Goal: Find specific page/section: Find specific page/section

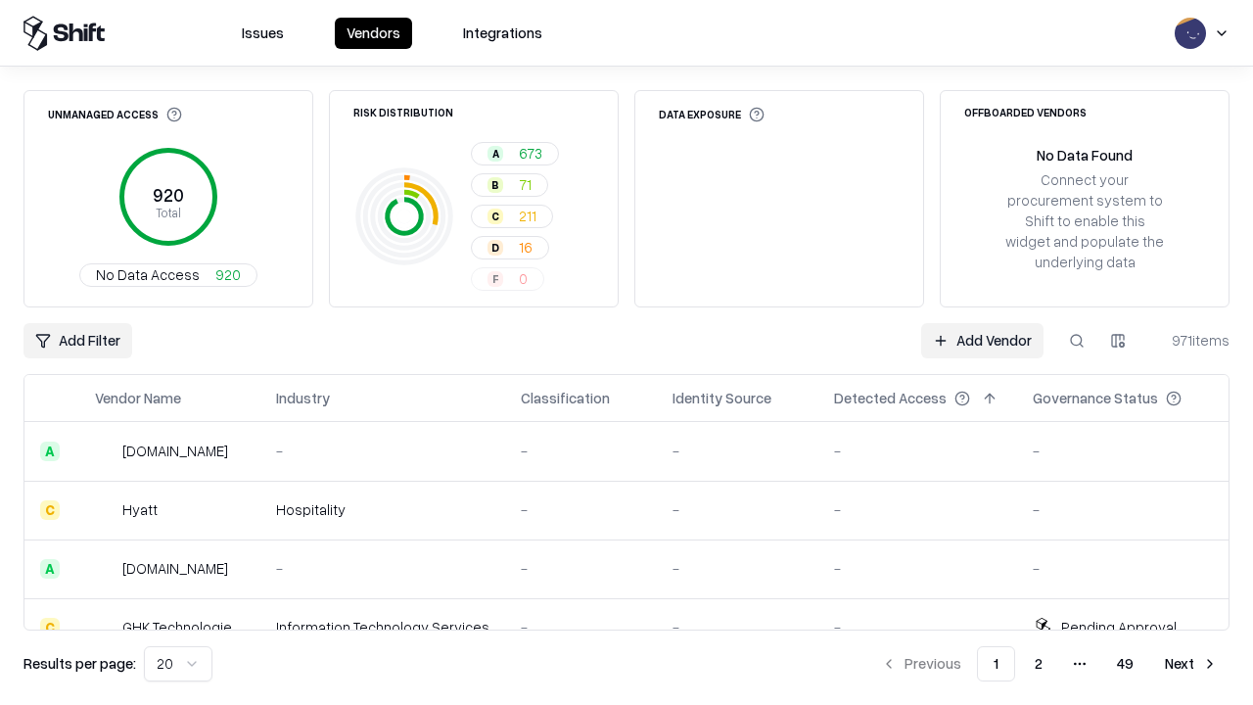
click at [627, 352] on div "Add Filter Add Vendor 971 items" at bounding box center [626, 340] width 1206 height 35
click at [77, 341] on html "Issues Vendors Integrations Unmanaged Access 920 Total No Data Access 920 Risk …" at bounding box center [626, 352] width 1253 height 705
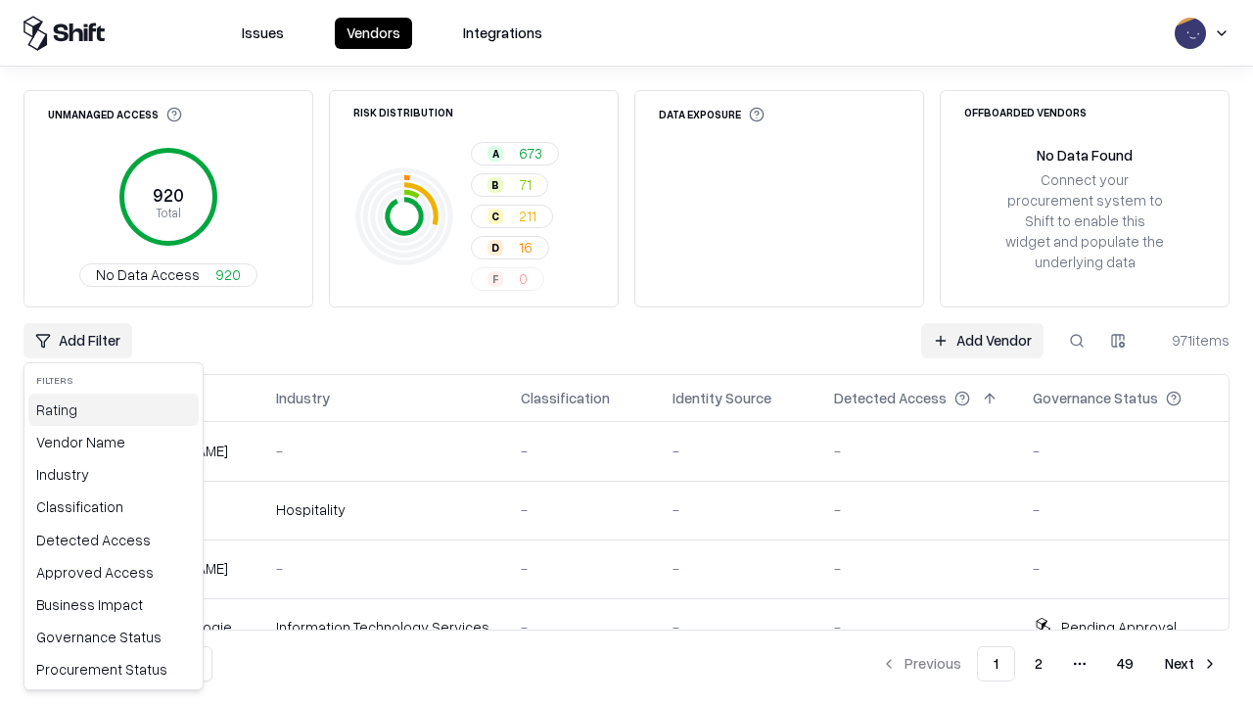
click at [114, 409] on div "Rating" at bounding box center [113, 410] width 170 height 32
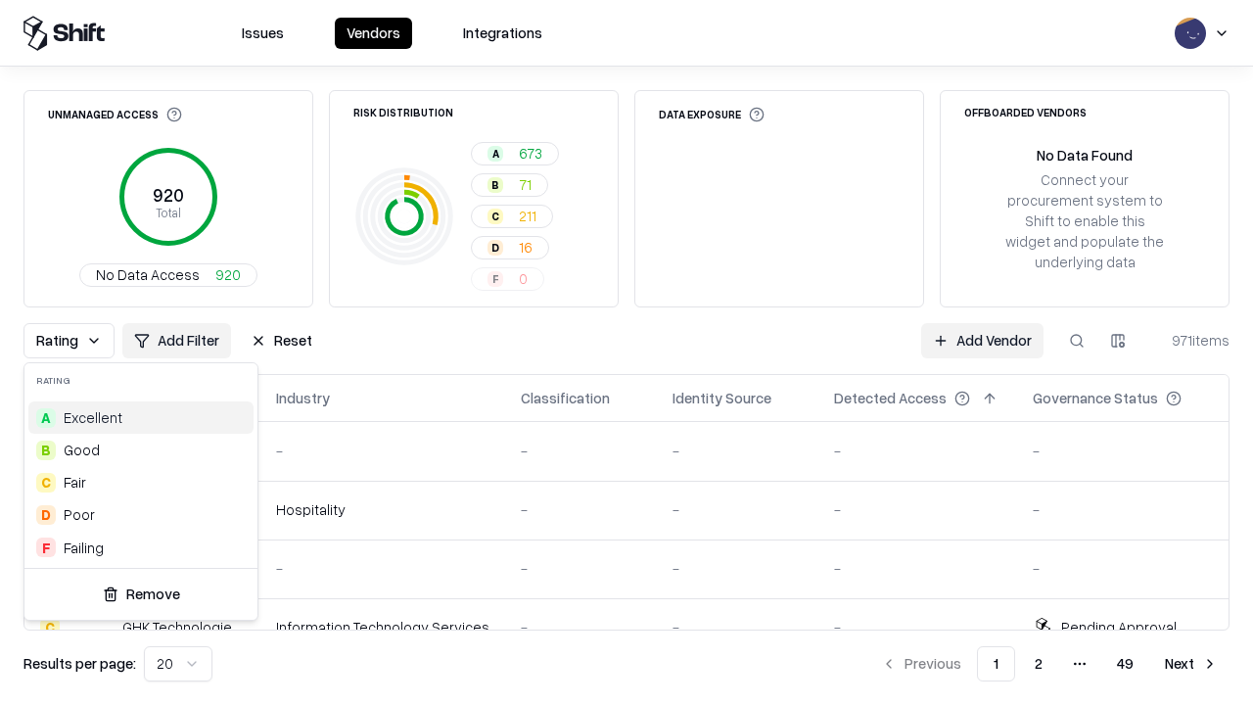
click at [627, 352] on html "Issues Vendors Integrations Unmanaged Access 920 Total No Data Access 920 Risk …" at bounding box center [626, 352] width 1253 height 705
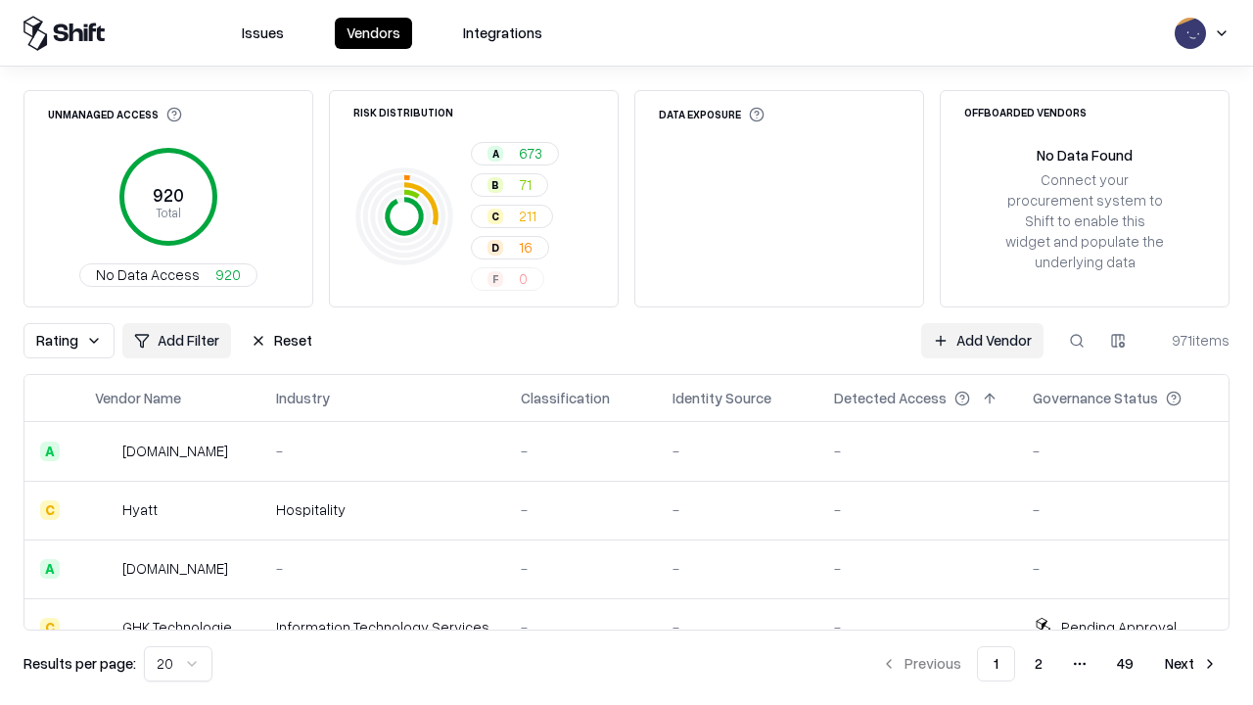
click at [627, 352] on div "Rating Add Filter Reset Add Vendor 971 items" at bounding box center [626, 340] width 1206 height 35
click at [281, 341] on button "Reset" at bounding box center [281, 340] width 85 height 35
click at [627, 352] on div "Add Filter Add Vendor 971 items" at bounding box center [626, 340] width 1206 height 35
click at [77, 341] on html "Issues Vendors Integrations Unmanaged Access 920 Total No Data Access 920 Risk …" at bounding box center [626, 352] width 1253 height 705
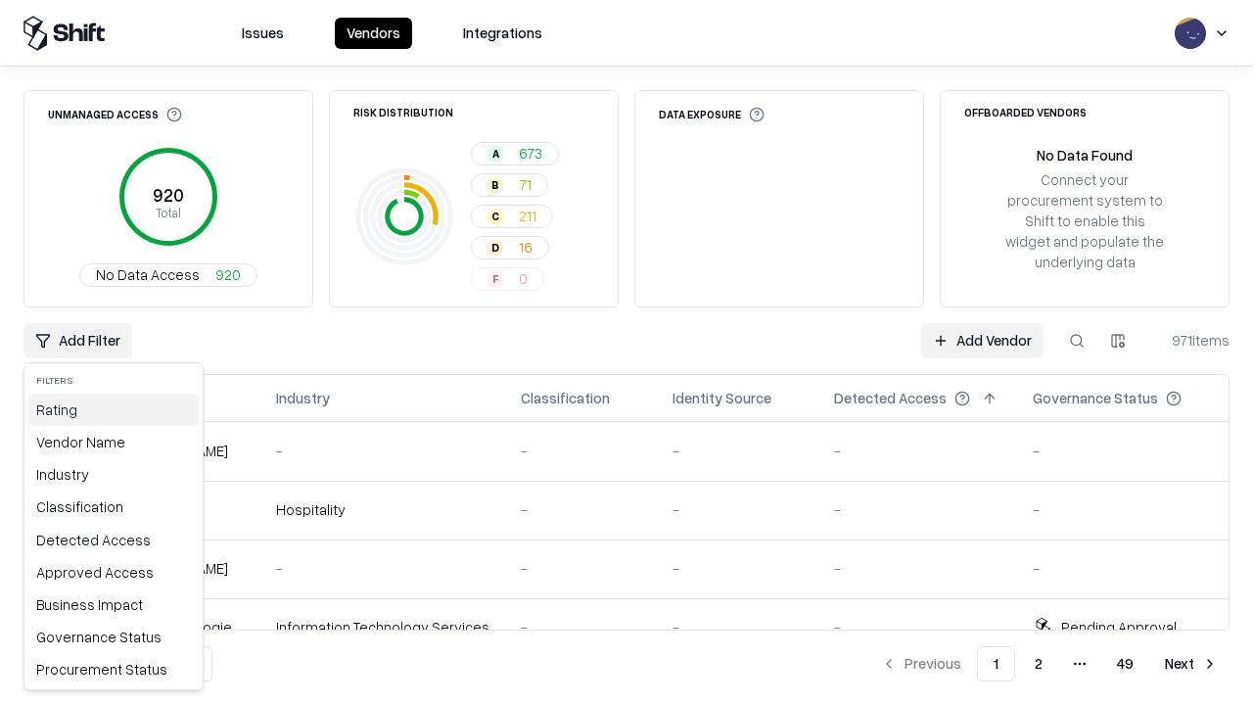
click at [114, 409] on div "Rating" at bounding box center [113, 410] width 170 height 32
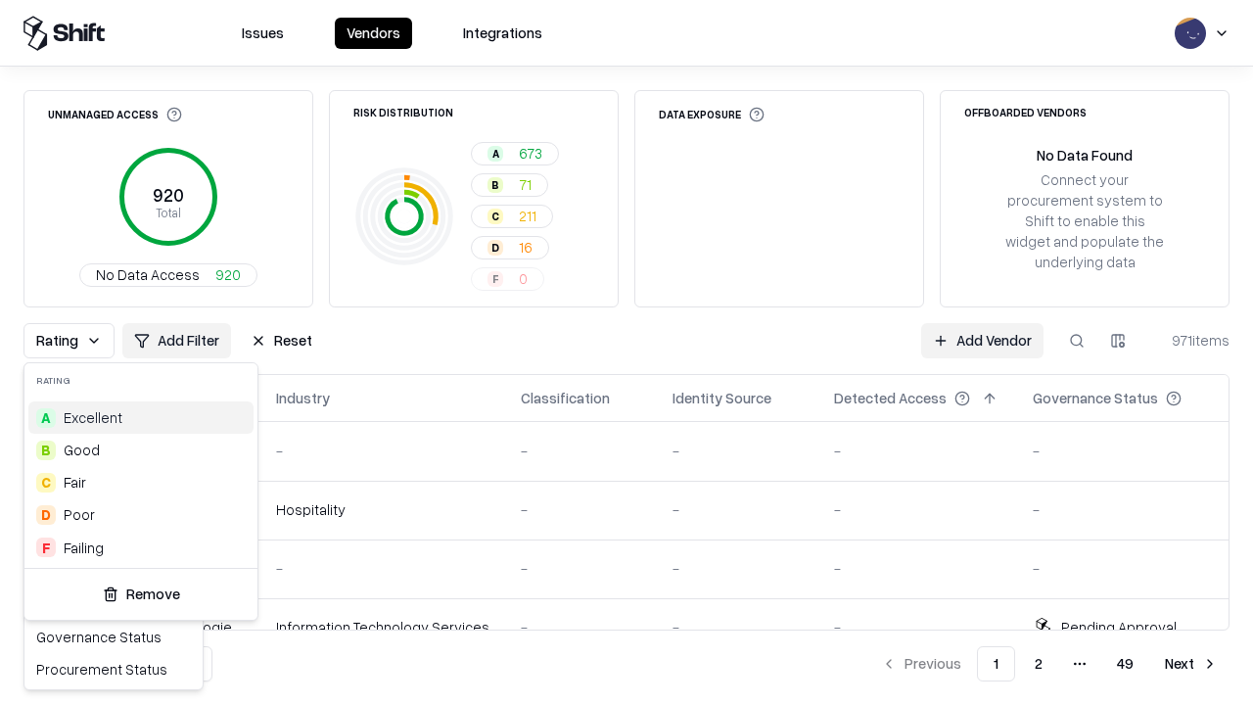
click at [141, 547] on div "F Failing" at bounding box center [140, 548] width 225 height 32
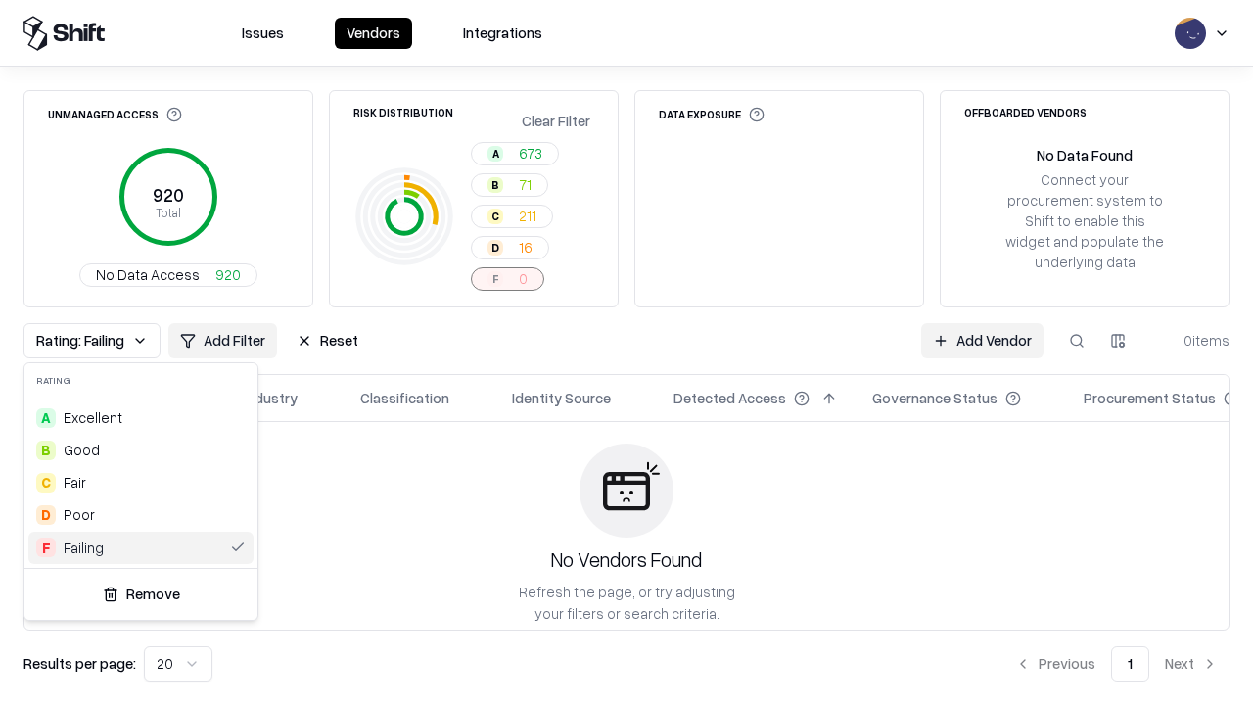
click at [627, 352] on html "Issues Vendors Integrations Unmanaged Access 920 Total No Data Access 920 Risk …" at bounding box center [626, 352] width 1253 height 705
click at [627, 352] on div "Rating: Failing Add Filter Reset Add Vendor 0 items" at bounding box center [626, 340] width 1206 height 35
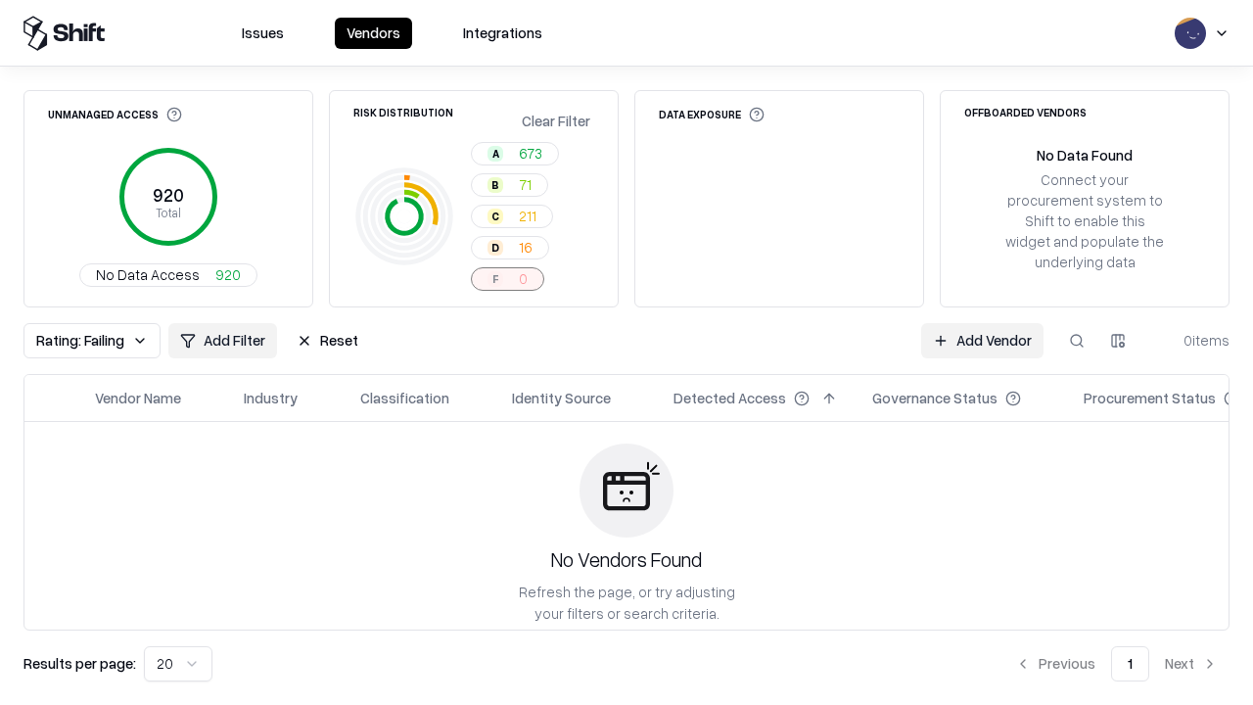
click at [327, 341] on button "Reset" at bounding box center [327, 340] width 85 height 35
click at [627, 352] on div "Add Filter Add Vendor 0 items" at bounding box center [626, 340] width 1206 height 35
click at [77, 341] on html "Issues Vendors Integrations Unmanaged Access 920 Total No Data Access 920 Risk …" at bounding box center [626, 352] width 1253 height 705
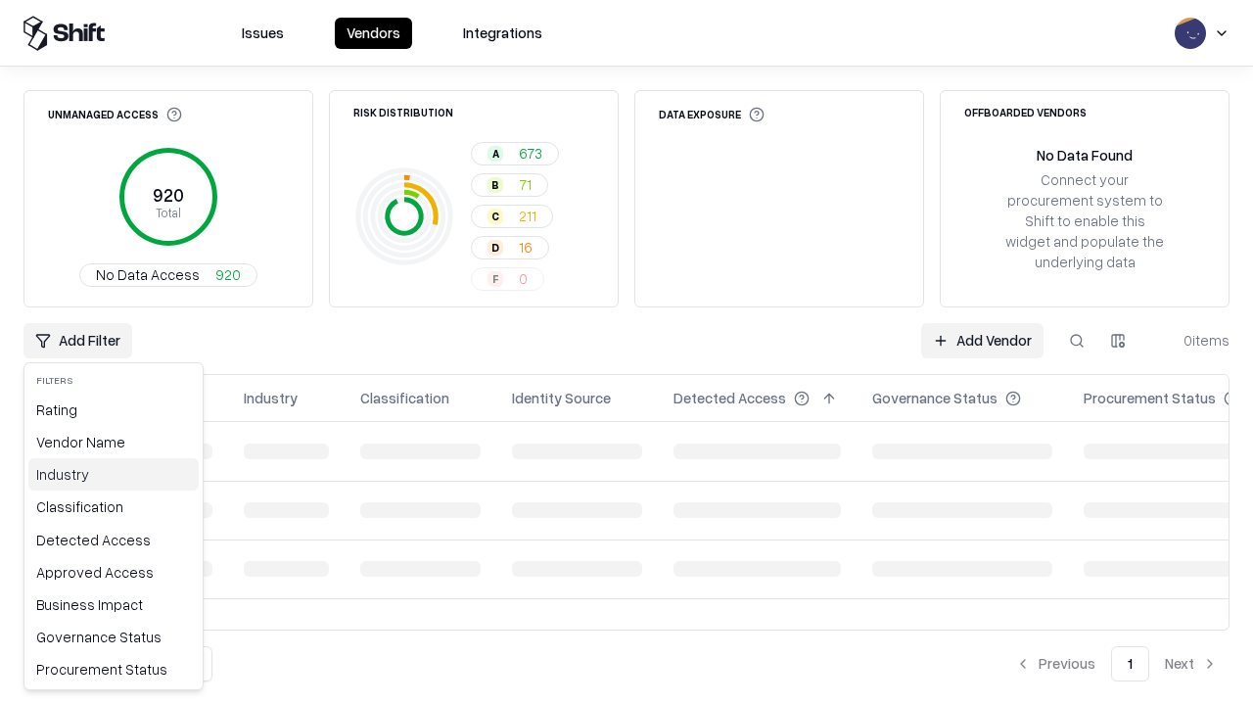
click at [114, 474] on div "Industry" at bounding box center [113, 474] width 170 height 32
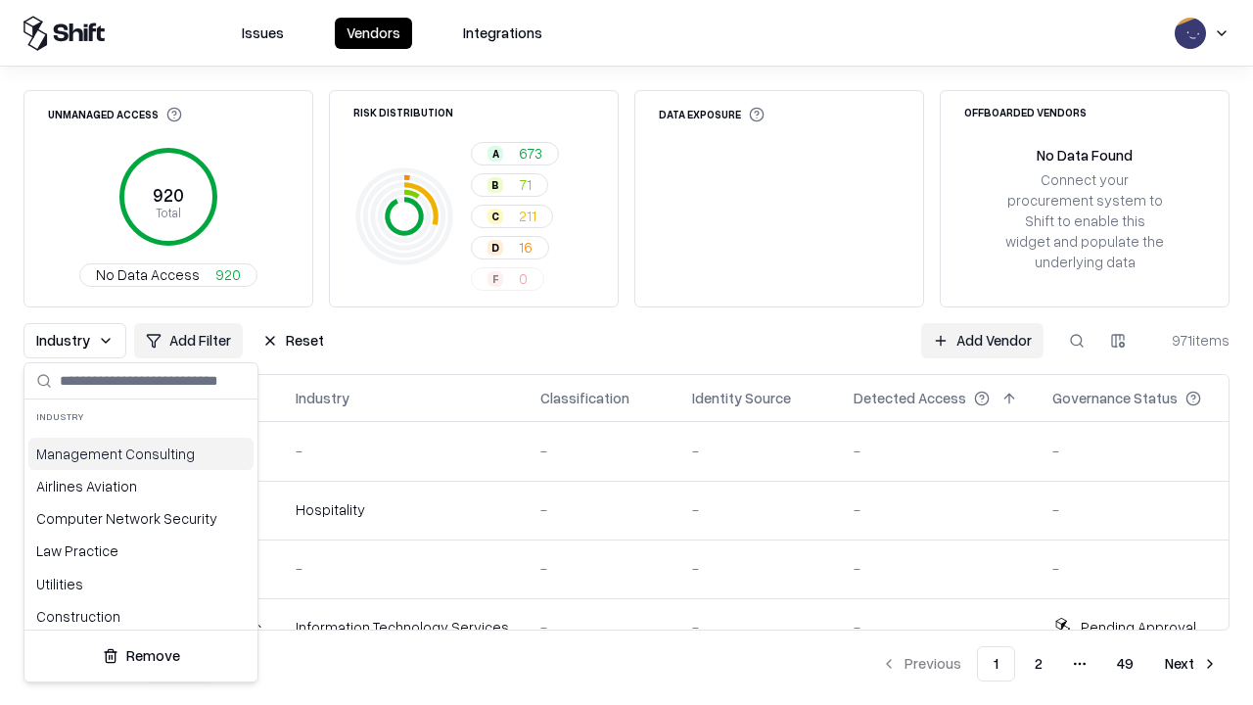
click at [627, 352] on html "Issues Vendors Integrations Unmanaged Access 920 Total No Data Access 920 Risk …" at bounding box center [626, 352] width 1253 height 705
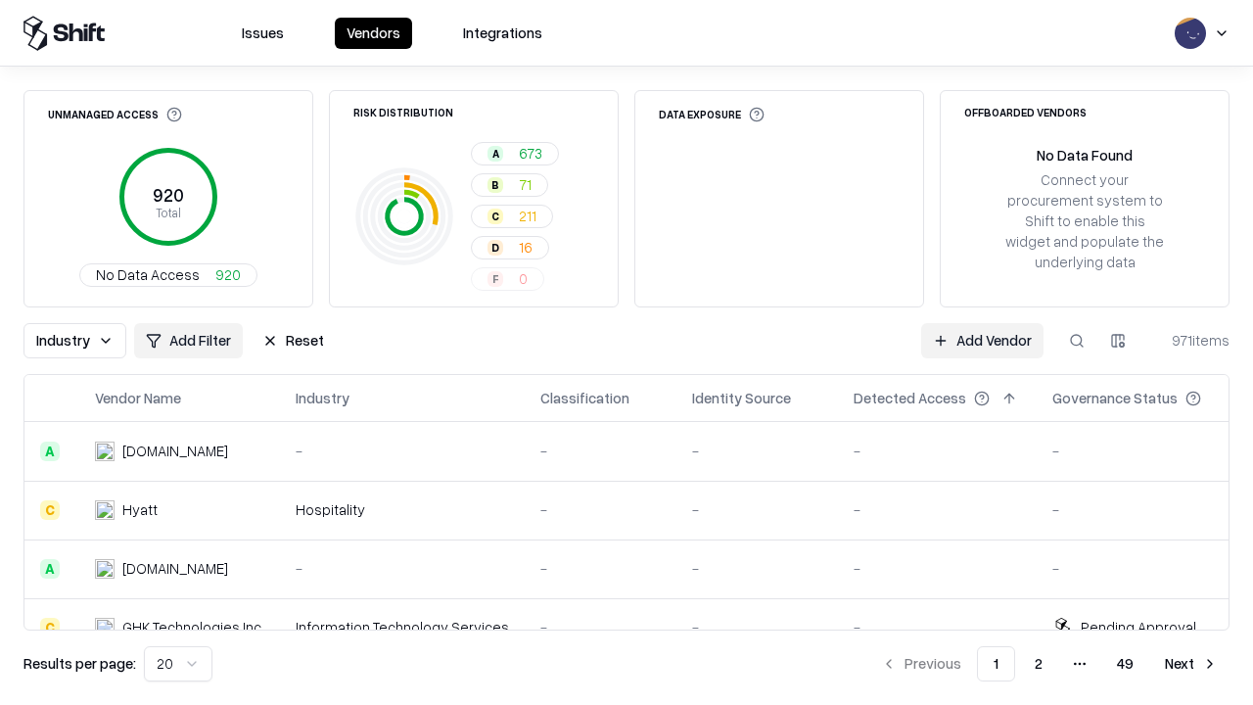
click at [627, 352] on div "Industry Add Filter Reset Add Vendor 971 items" at bounding box center [626, 340] width 1206 height 35
click at [293, 341] on button "Reset" at bounding box center [293, 340] width 85 height 35
click at [627, 352] on div "Add Filter Add Vendor 971 items" at bounding box center [626, 340] width 1206 height 35
click at [77, 341] on html "Issues Vendors Integrations Unmanaged Access 920 Total No Data Access 920 Risk …" at bounding box center [626, 352] width 1253 height 705
